Goal: Browse casually

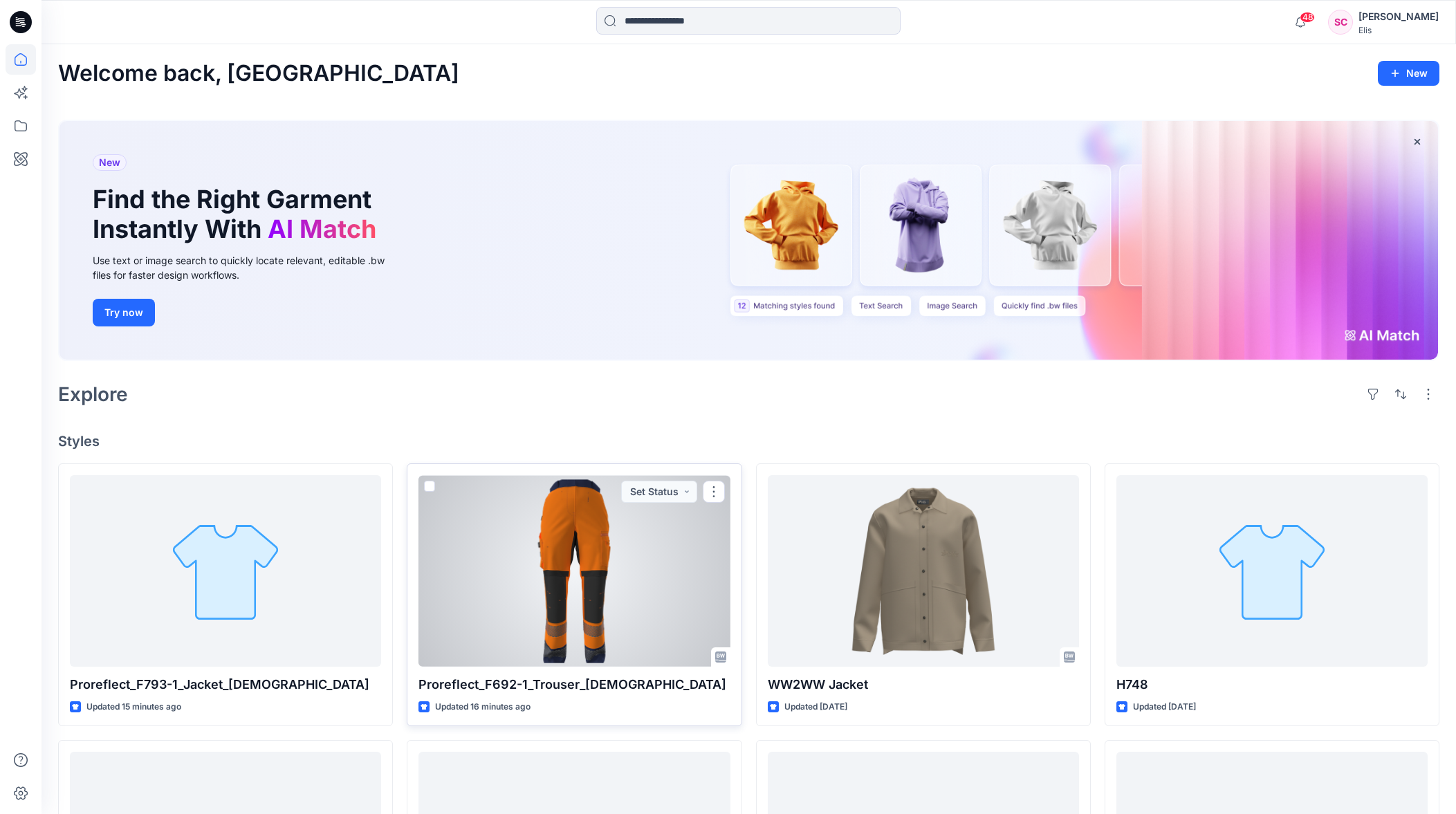
click at [566, 575] on div at bounding box center [573, 570] width 311 height 192
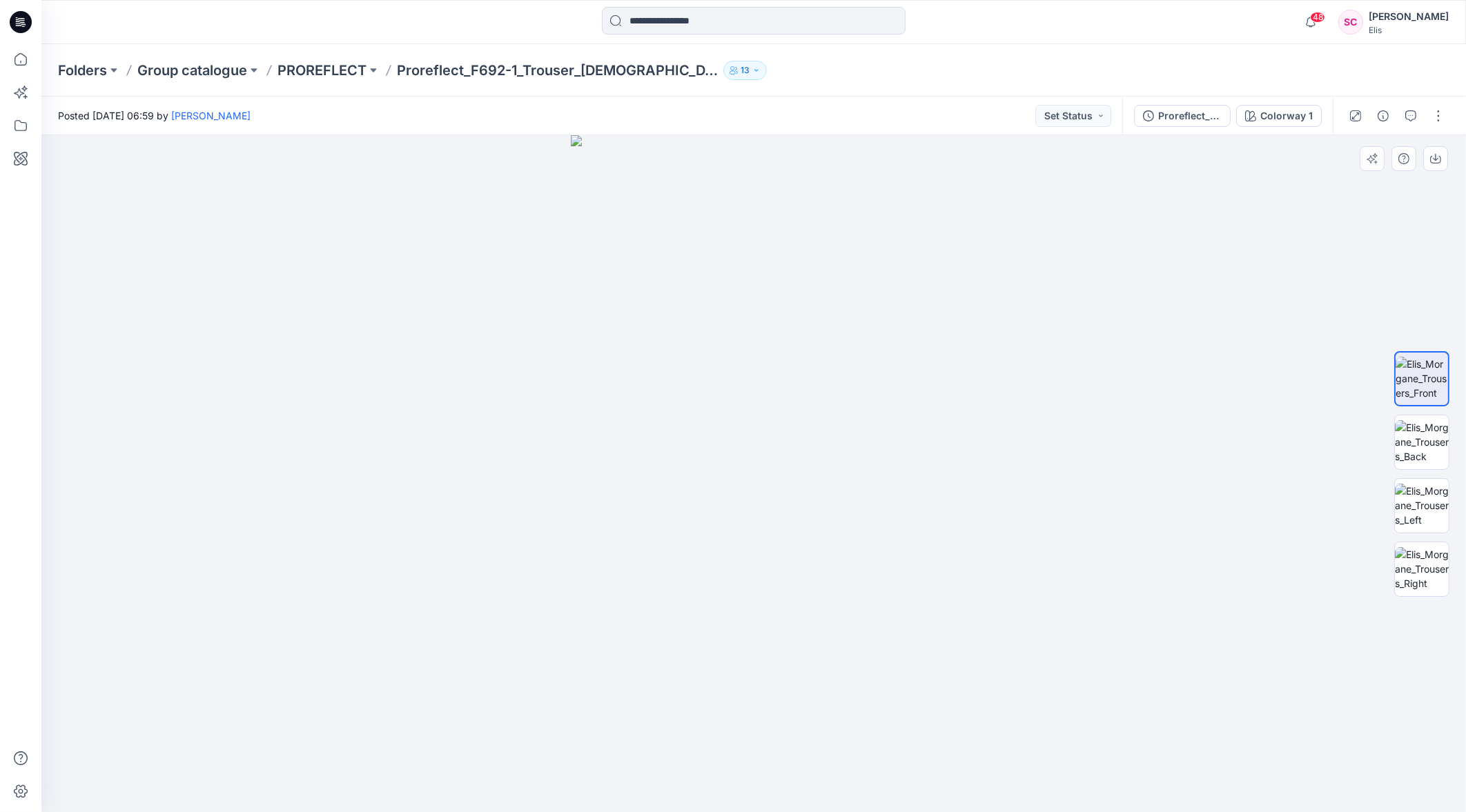
drag, startPoint x: 818, startPoint y: 573, endPoint x: 738, endPoint y: 576, distance: 80.1
click at [738, 576] on img at bounding box center [753, 474] width 366 height 677
click at [1432, 444] on img at bounding box center [1422, 441] width 54 height 44
click at [1422, 510] on img at bounding box center [1422, 505] width 54 height 44
click at [1429, 569] on img at bounding box center [1422, 568] width 54 height 44
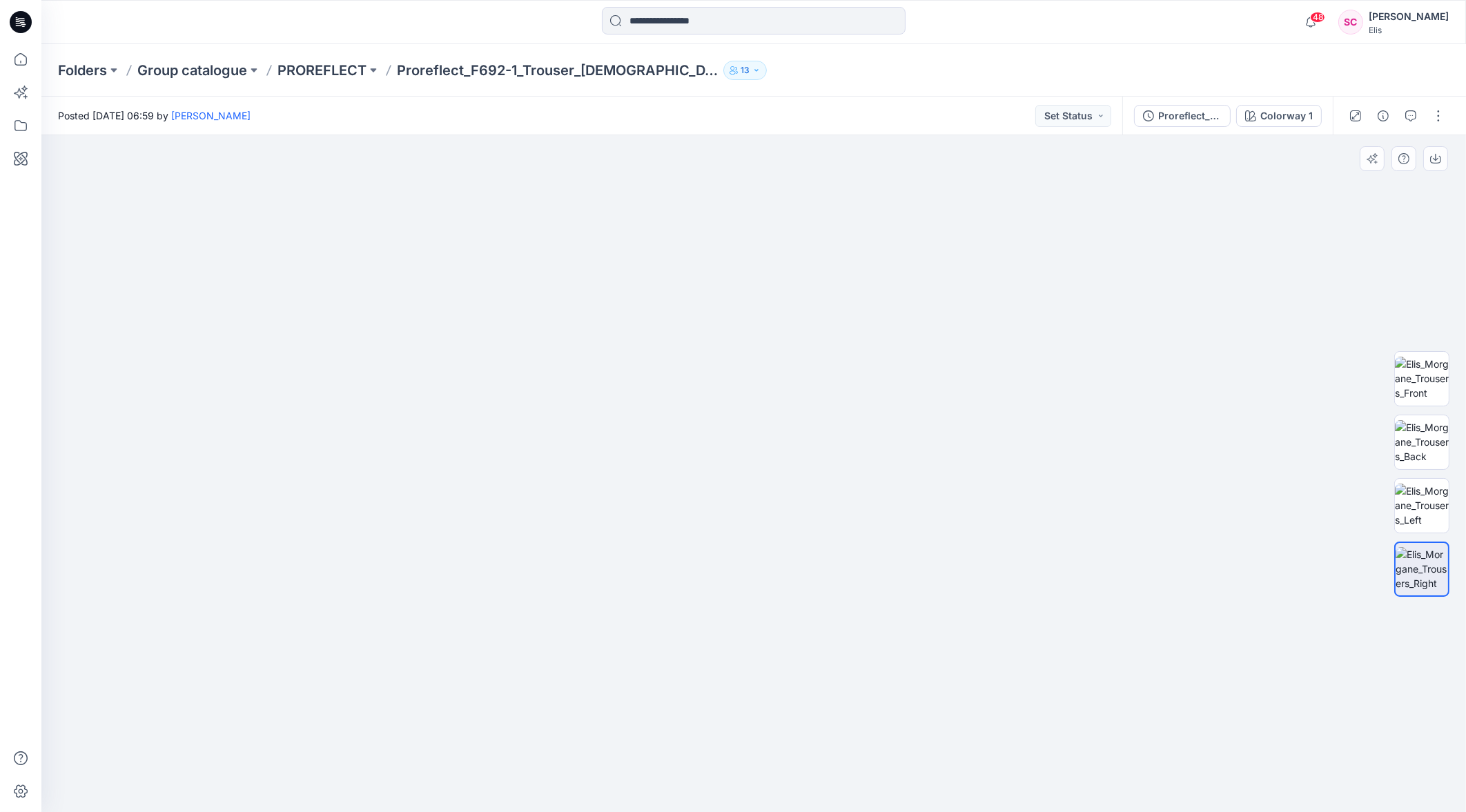
drag, startPoint x: 806, startPoint y: 440, endPoint x: 824, endPoint y: 486, distance: 49.4
click at [788, 647] on img at bounding box center [753, 382] width 690 height 859
drag, startPoint x: 837, startPoint y: 409, endPoint x: 834, endPoint y: 530, distance: 121.0
click at [828, 569] on img at bounding box center [753, 453] width 690 height 716
drag, startPoint x: 834, startPoint y: 422, endPoint x: 814, endPoint y: 479, distance: 60.4
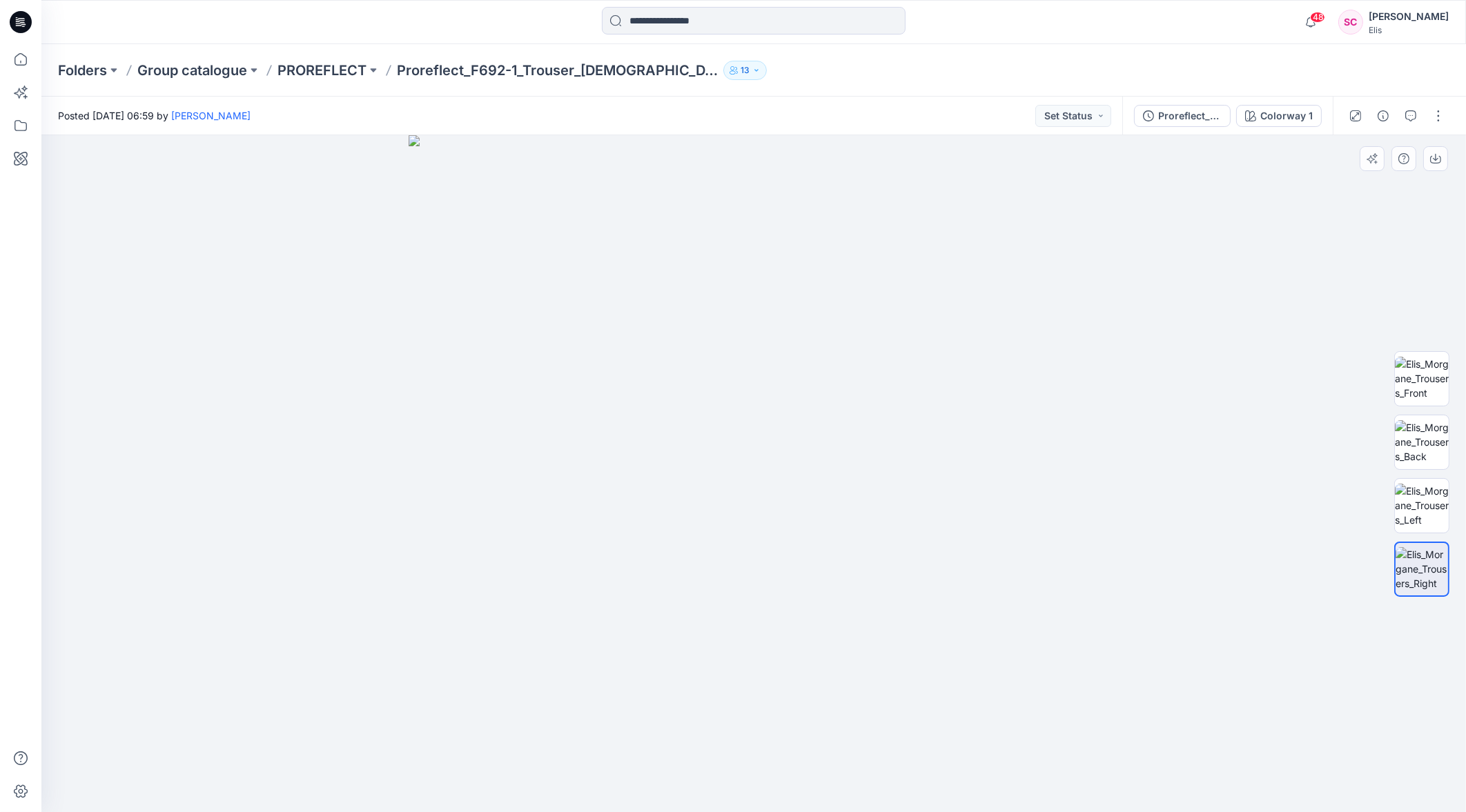
click at [814, 479] on img at bounding box center [753, 474] width 690 height 677
click at [809, 452] on img at bounding box center [753, 439] width 690 height 745
click at [1425, 507] on img at bounding box center [1422, 505] width 54 height 44
drag, startPoint x: 741, startPoint y: 449, endPoint x: 772, endPoint y: 585, distance: 139.5
click at [772, 585] on img at bounding box center [753, 285] width 690 height 1052
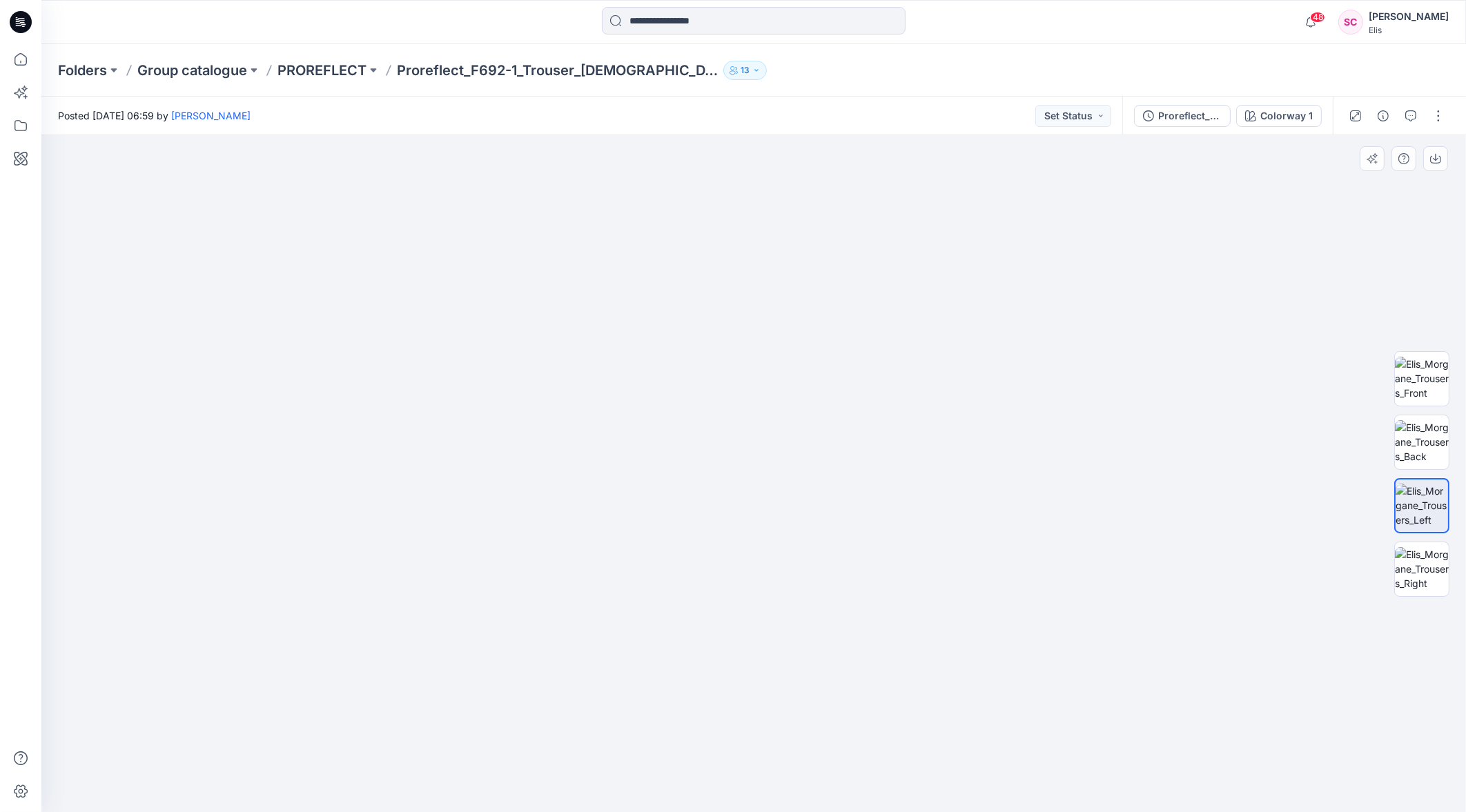
drag, startPoint x: 774, startPoint y: 384, endPoint x: 801, endPoint y: 512, distance: 130.8
click at [801, 513] on img at bounding box center [753, 414] width 690 height 793
click at [1409, 440] on img at bounding box center [1422, 441] width 54 height 44
drag, startPoint x: 924, startPoint y: 443, endPoint x: 768, endPoint y: 583, distance: 209.6
click at [753, 621] on img at bounding box center [753, 365] width 737 height 896
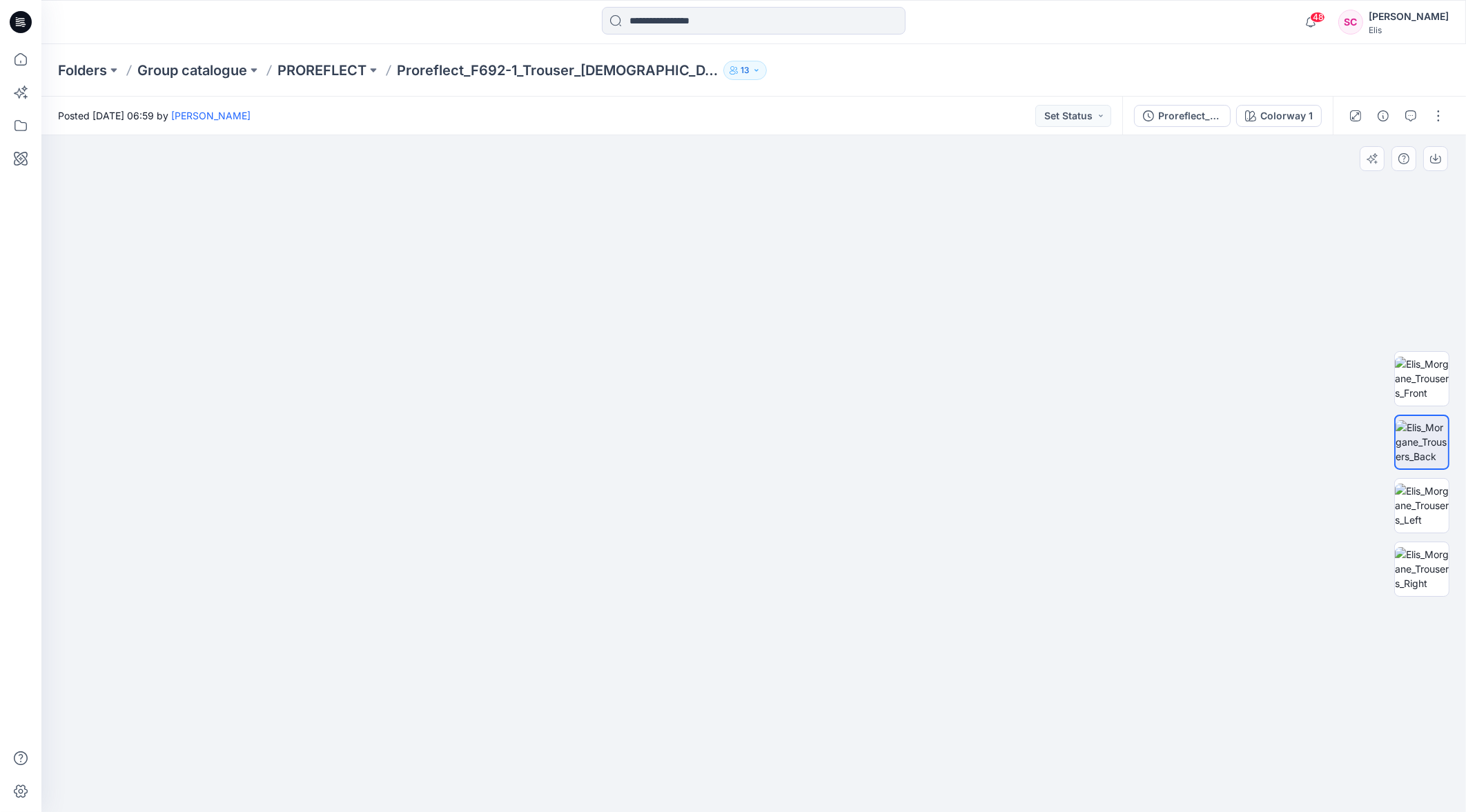
drag, startPoint x: 845, startPoint y: 510, endPoint x: 852, endPoint y: 547, distance: 37.7
click at [847, 558] on img at bounding box center [753, 448] width 737 height 727
drag, startPoint x: 873, startPoint y: 519, endPoint x: 877, endPoint y: 560, distance: 41.2
click at [877, 560] on img at bounding box center [753, 474] width 737 height 677
click at [1419, 386] on img at bounding box center [1422, 378] width 54 height 44
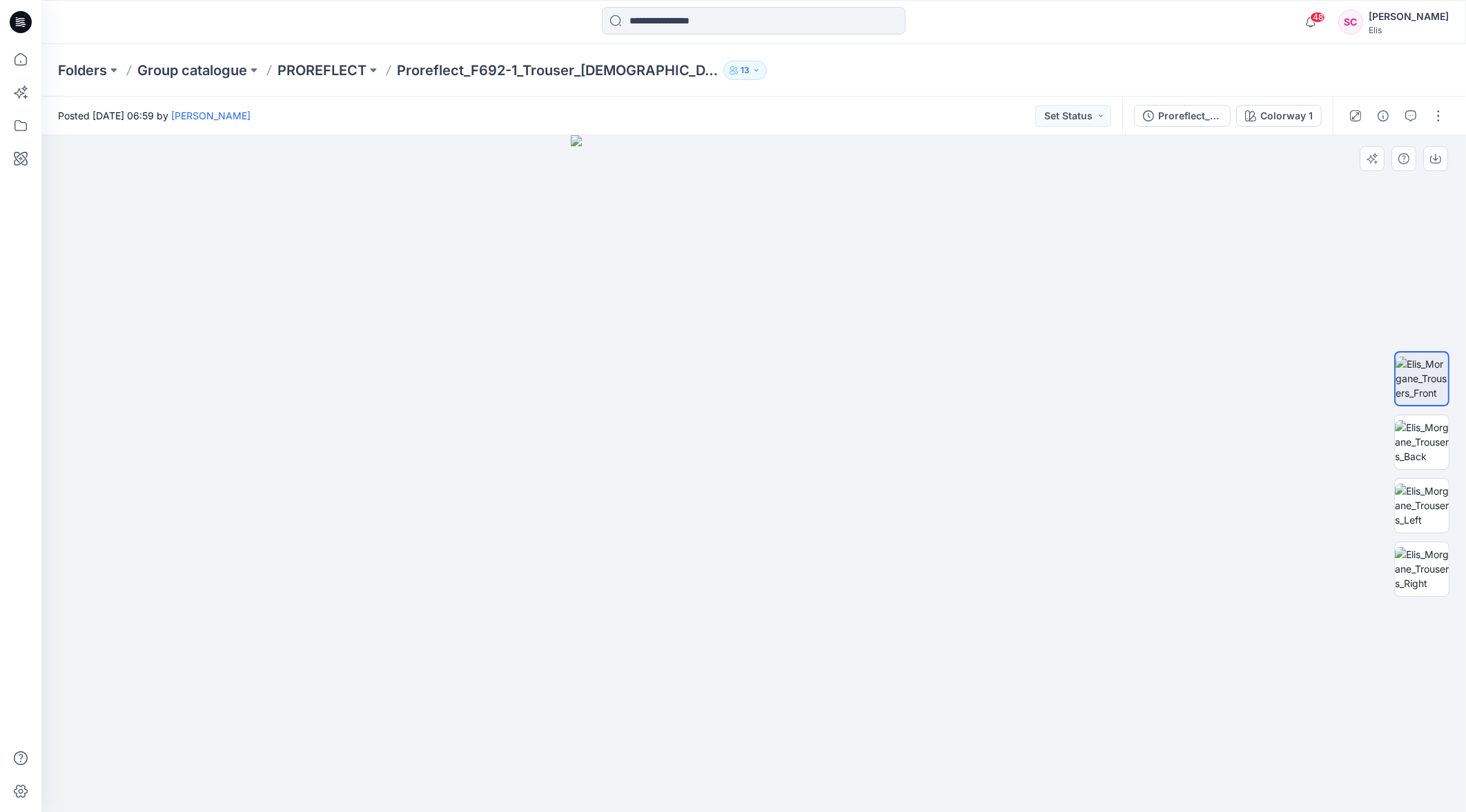
drag, startPoint x: 822, startPoint y: 323, endPoint x: 819, endPoint y: 380, distance: 57.1
click at [819, 380] on img at bounding box center [753, 474] width 366 height 677
drag, startPoint x: 825, startPoint y: 357, endPoint x: 834, endPoint y: 616, distance: 259.2
click at [834, 618] on img at bounding box center [753, 123] width 746 height 1380
drag, startPoint x: 834, startPoint y: 409, endPoint x: 839, endPoint y: 546, distance: 137.1
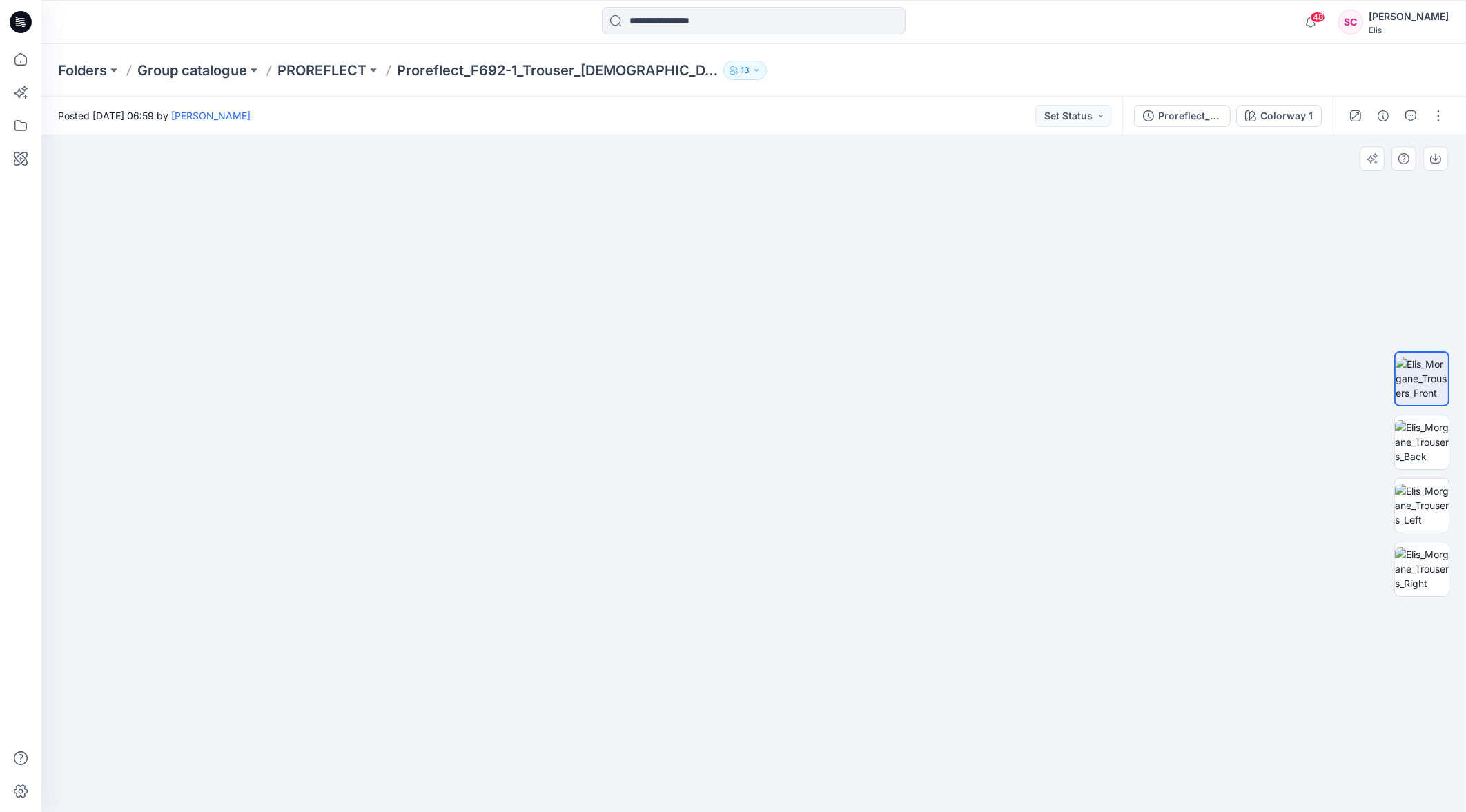
click at [838, 548] on img at bounding box center [753, 322] width 746 height 980
drag, startPoint x: 843, startPoint y: 405, endPoint x: 847, endPoint y: 593, distance: 188.0
click at [847, 593] on img at bounding box center [753, 324] width 746 height 975
drag, startPoint x: 855, startPoint y: 441, endPoint x: 856, endPoint y: 623, distance: 182.0
click at [856, 623] on img at bounding box center [753, 474] width 746 height 677
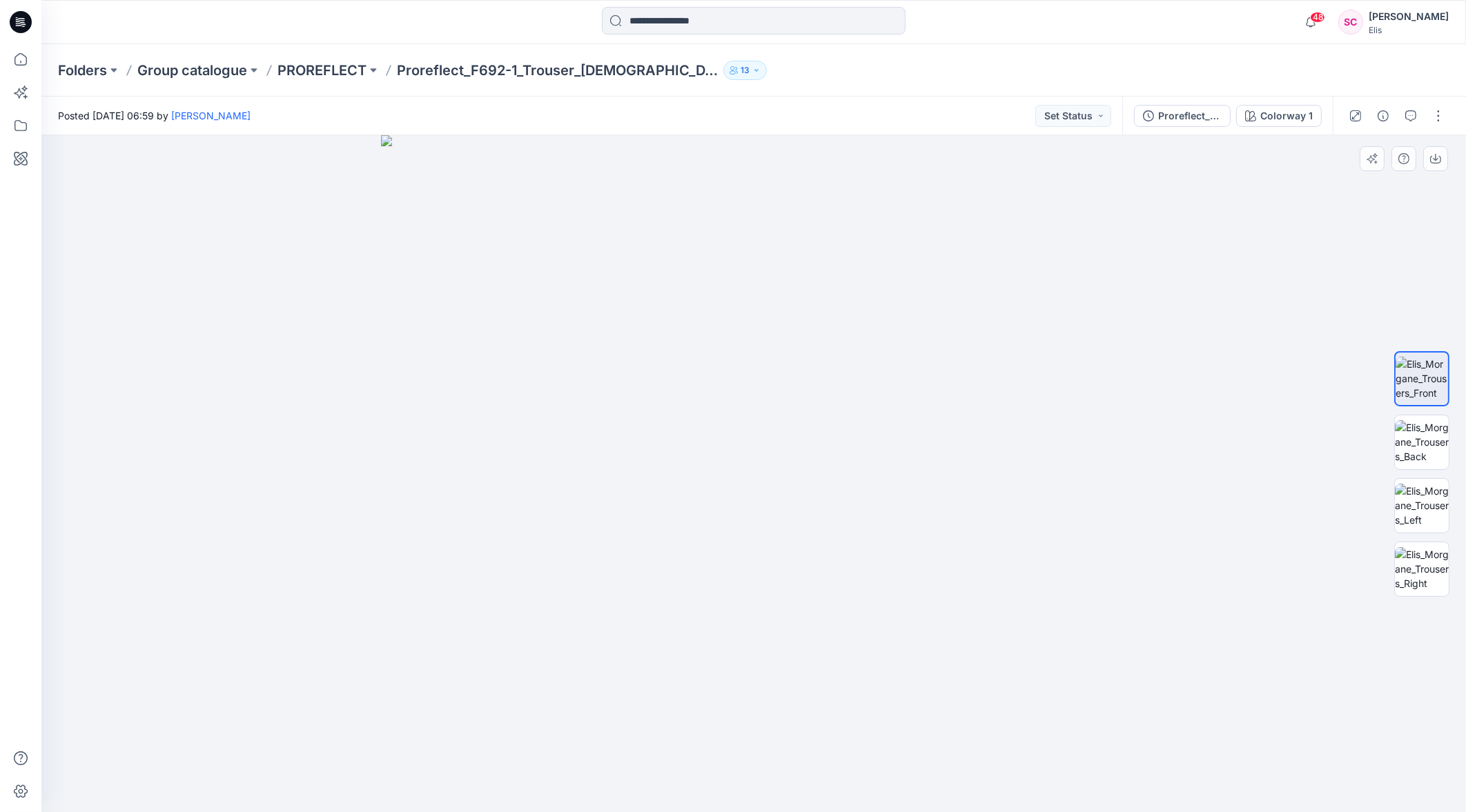
click at [1108, 561] on img at bounding box center [753, 474] width 746 height 677
click at [1341, 784] on div at bounding box center [753, 474] width 1424 height 677
